Goal: Information Seeking & Learning: Check status

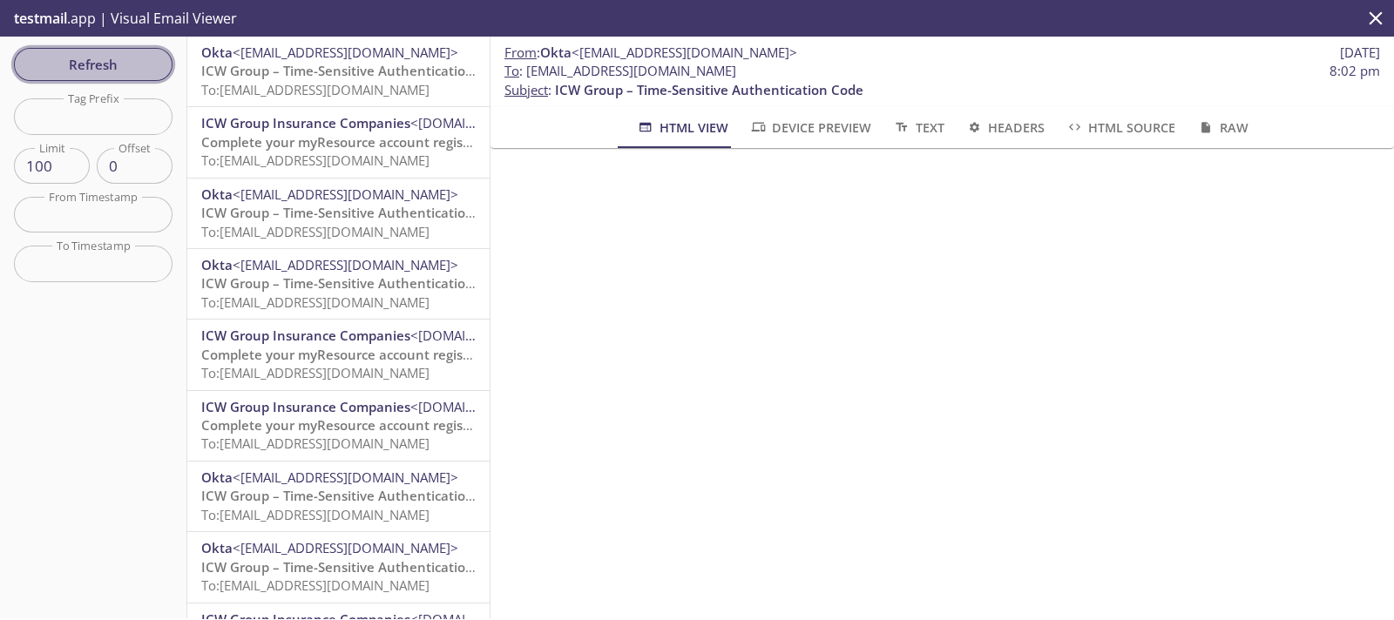
click at [140, 59] on span "Refresh" at bounding box center [93, 64] width 131 height 23
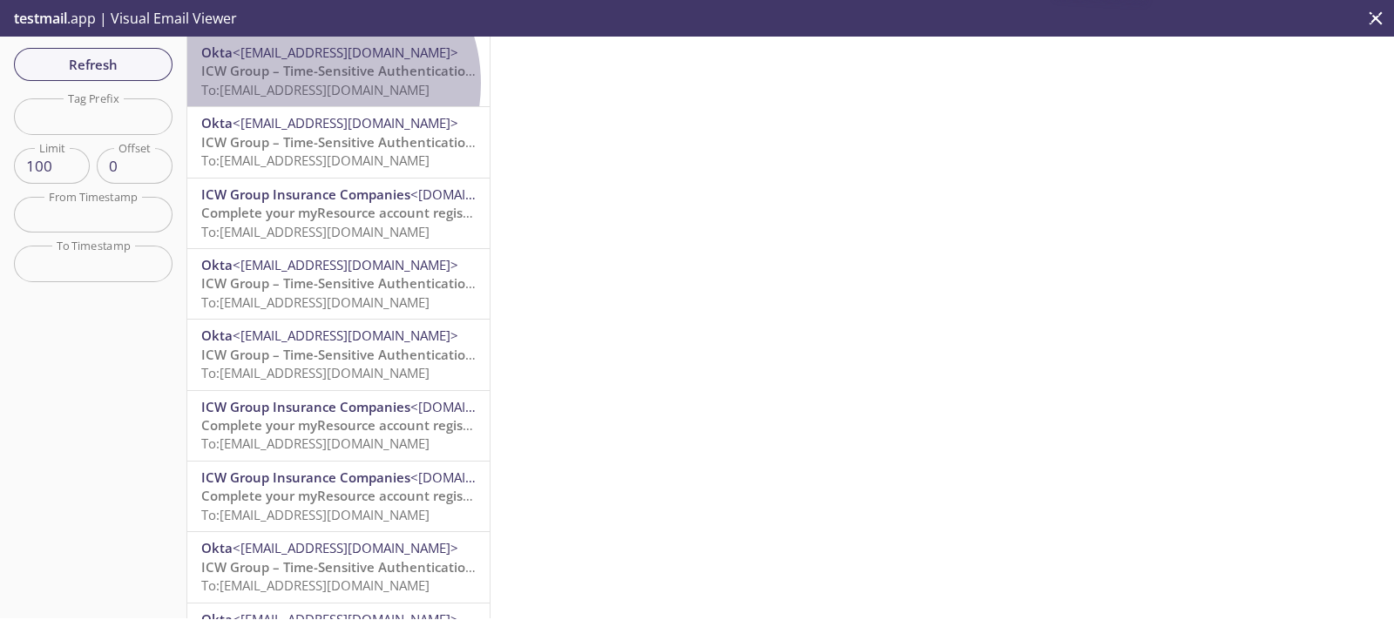
click at [314, 84] on span "To: [EMAIL_ADDRESS][DOMAIN_NAME]" at bounding box center [315, 89] width 228 height 17
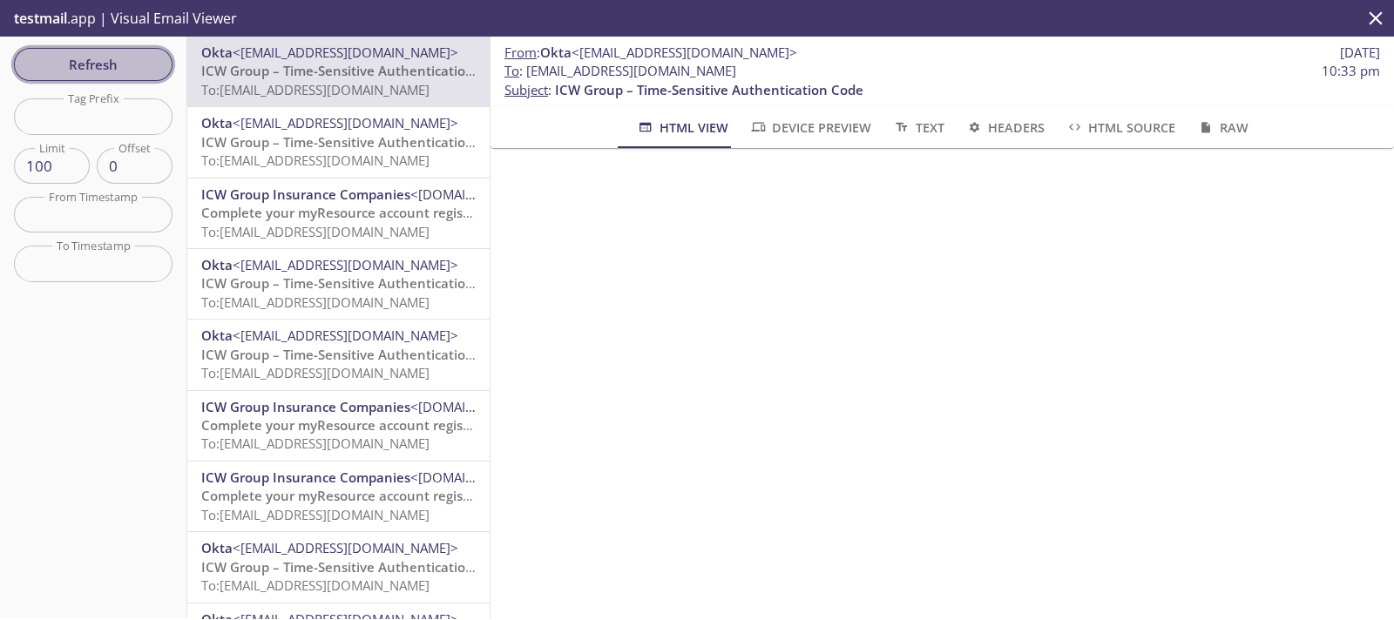
click at [109, 71] on span "Refresh" at bounding box center [93, 64] width 131 height 23
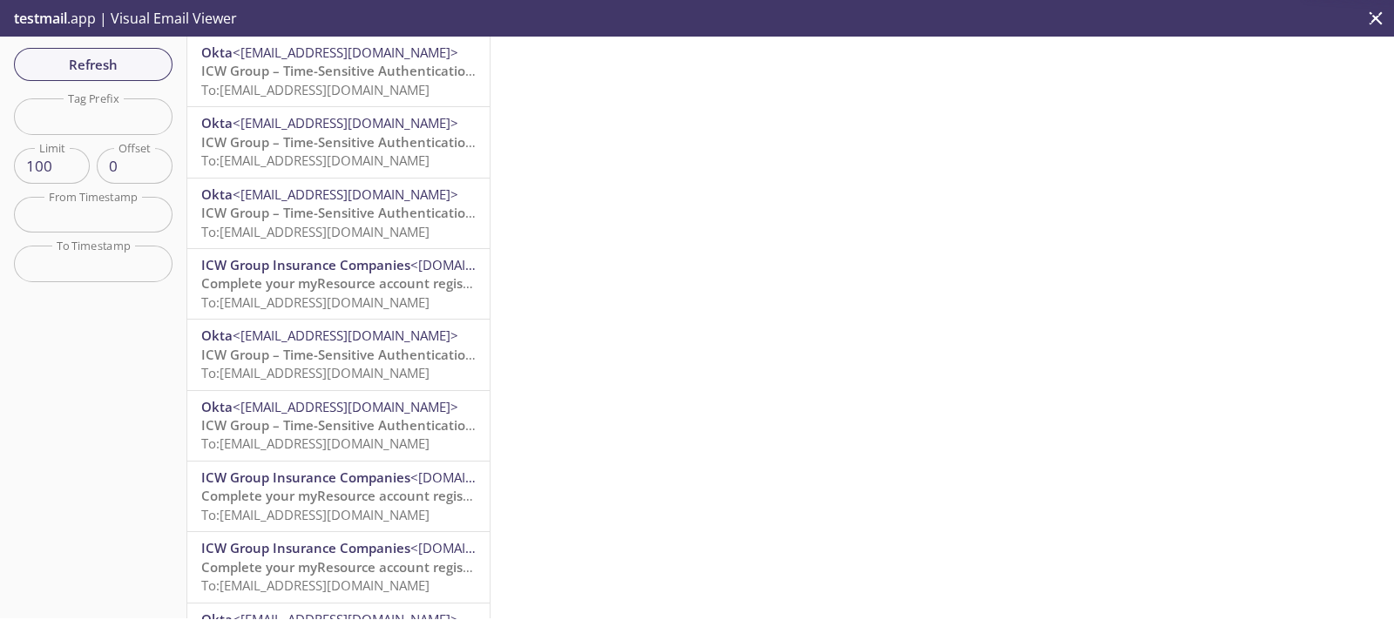
click at [281, 73] on span "ICW Group – Time-Sensitive Authentication Code" at bounding box center [355, 70] width 308 height 17
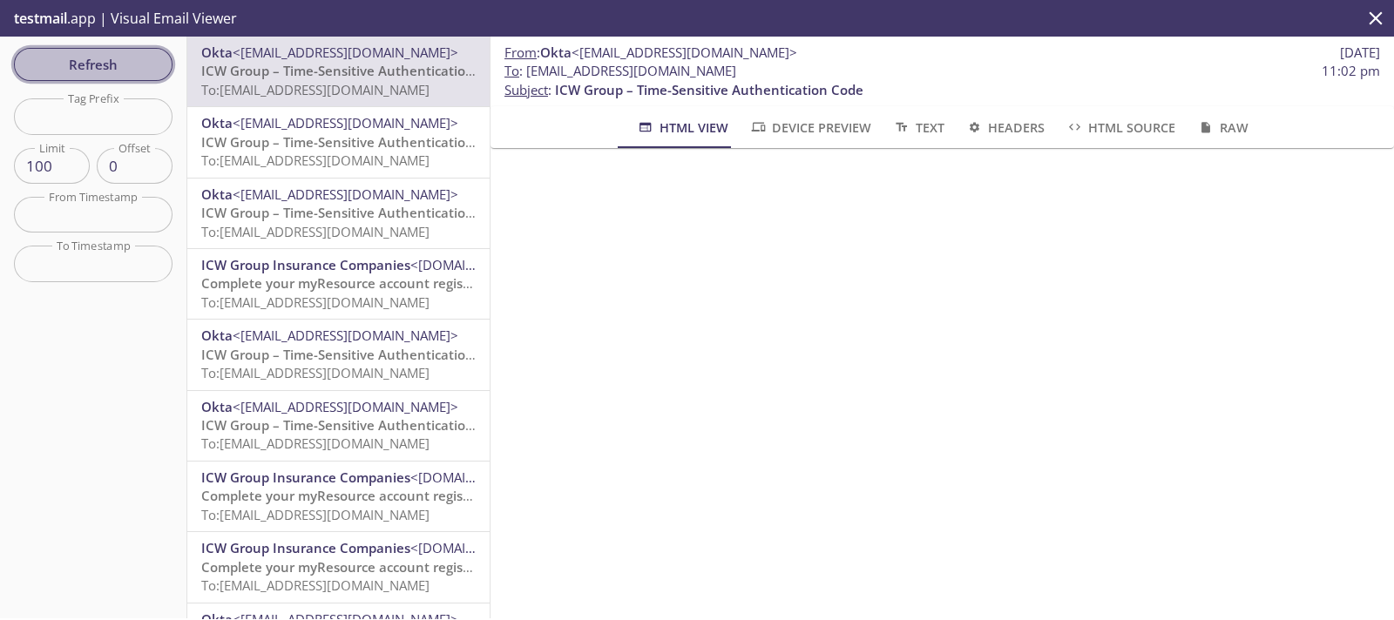
click at [100, 65] on span "Refresh" at bounding box center [93, 64] width 131 height 23
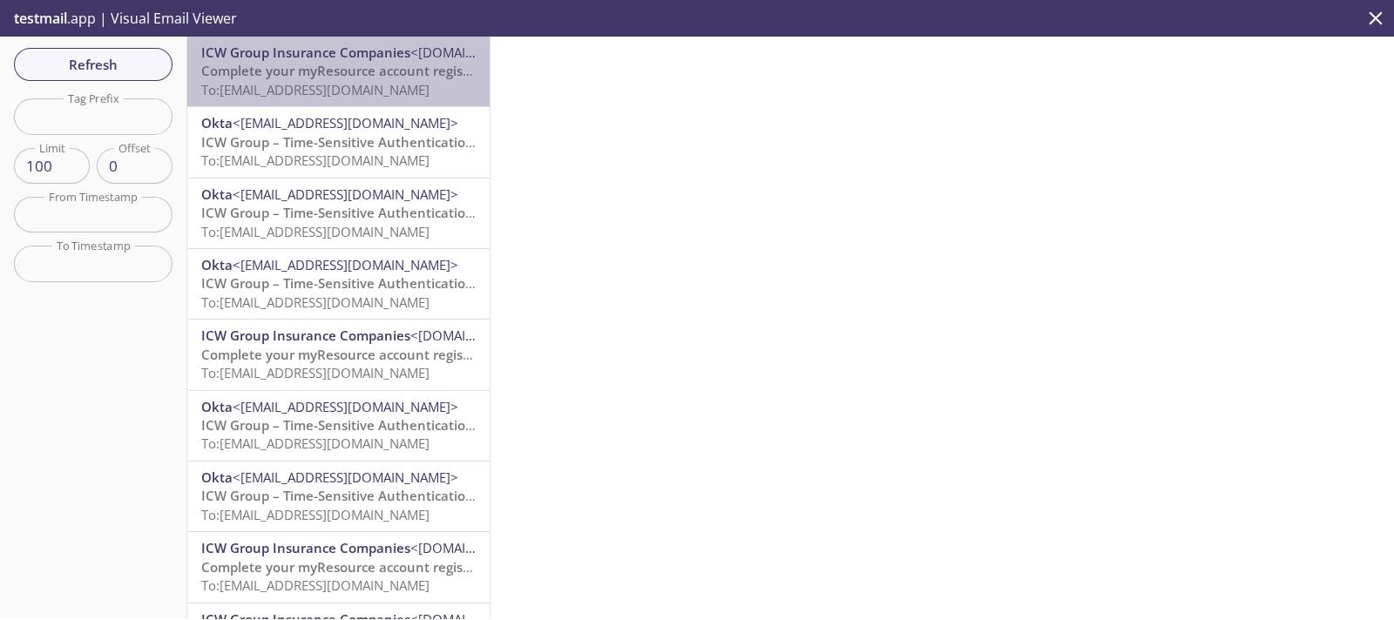
click at [341, 70] on span "Complete your myResource account registration" at bounding box center [353, 70] width 305 height 17
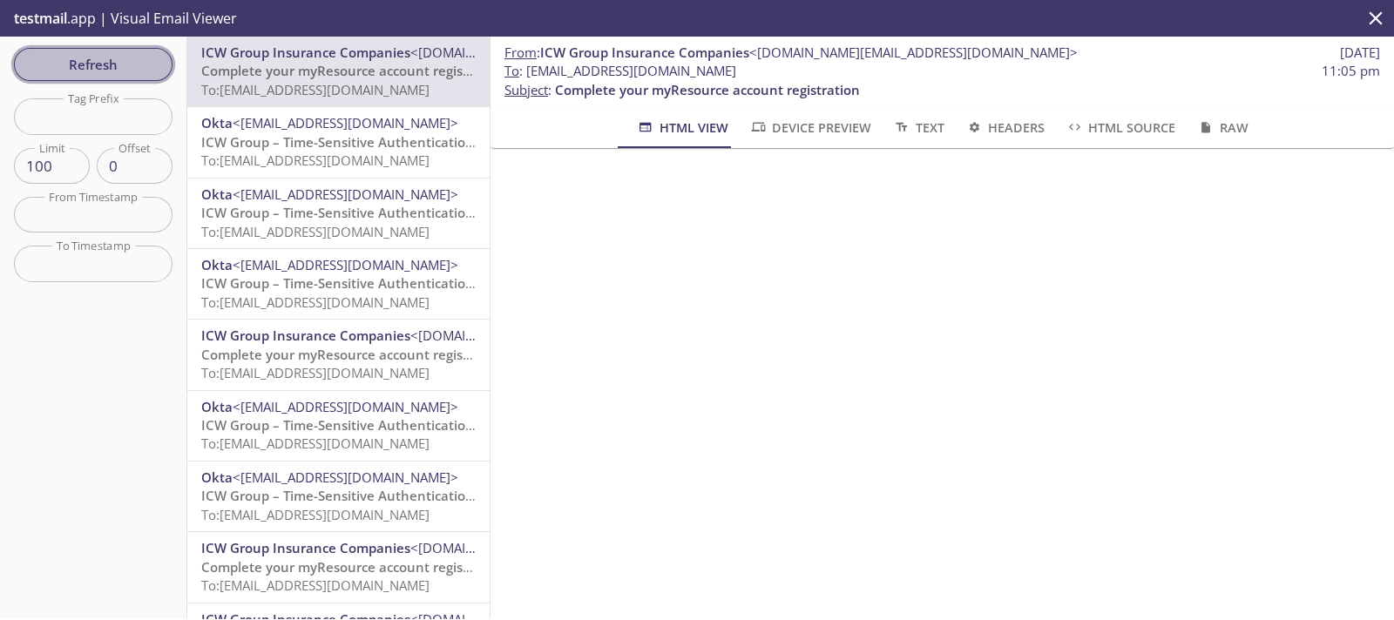
click at [96, 60] on span "Refresh" at bounding box center [93, 64] width 131 height 23
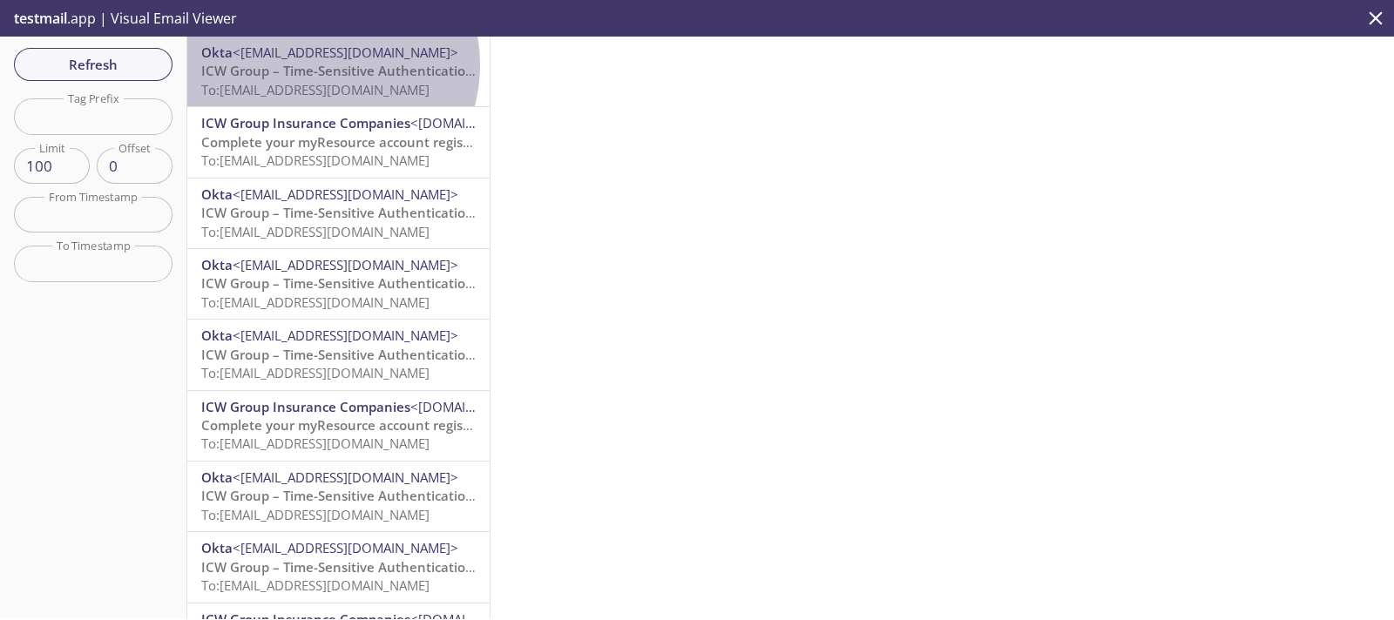
click at [317, 64] on span "ICW Group – Time-Sensitive Authentication Code" at bounding box center [355, 70] width 308 height 17
